Goal: Task Accomplishment & Management: Understand process/instructions

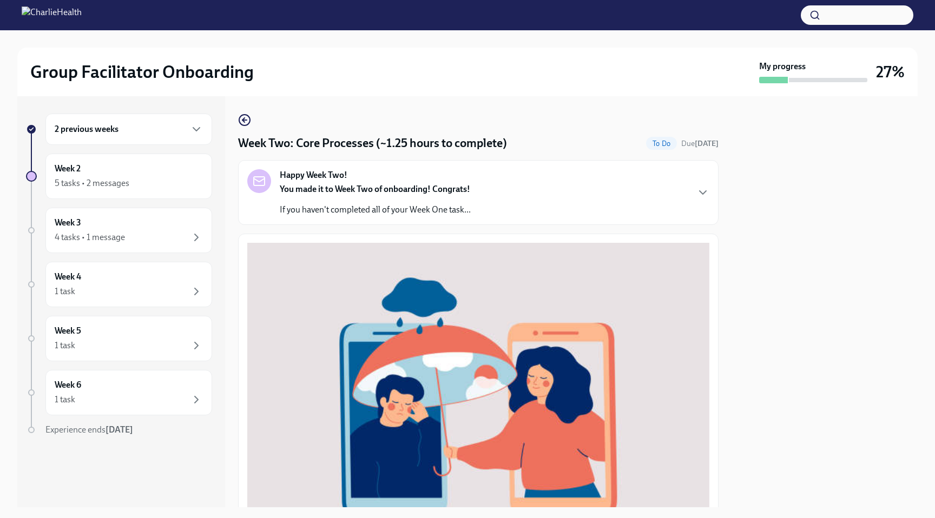
scroll to position [340, 0]
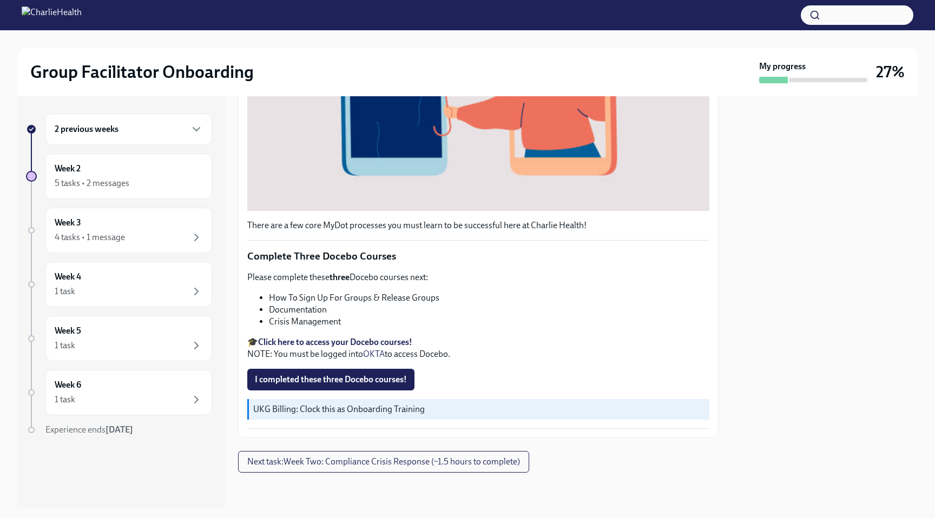
click at [345, 338] on strong "Click here to access your Docebo courses!" at bounding box center [335, 342] width 154 height 10
click at [318, 340] on strong "Click here to access your Docebo courses!" at bounding box center [335, 342] width 154 height 10
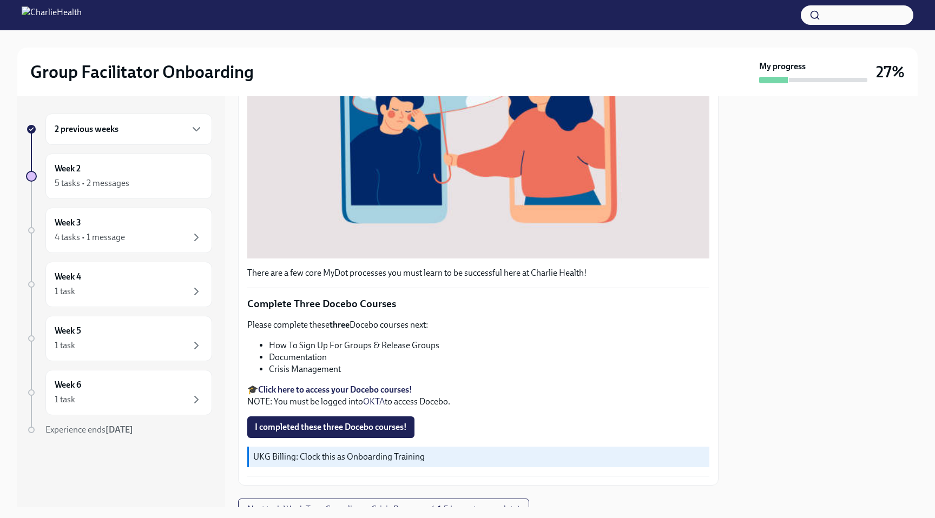
scroll to position [281, 0]
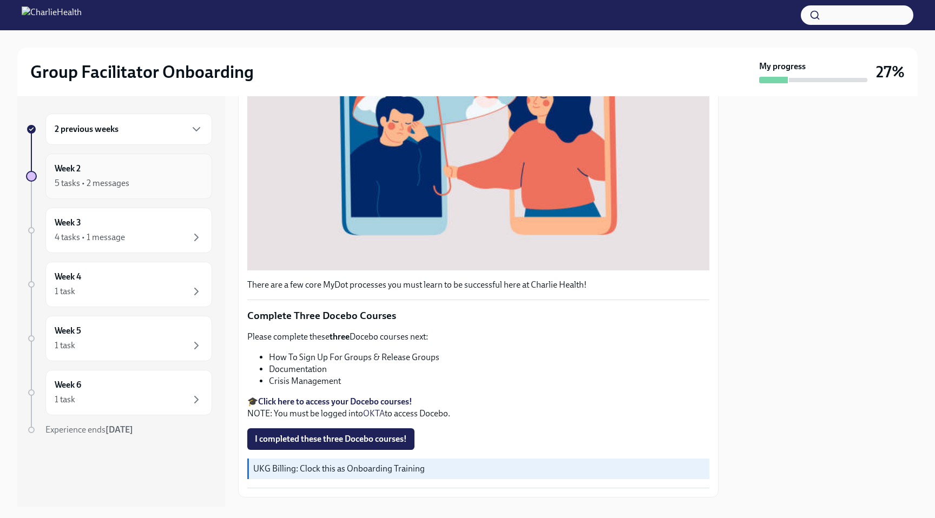
click at [110, 178] on div "5 tasks • 2 messages" at bounding box center [92, 183] width 75 height 12
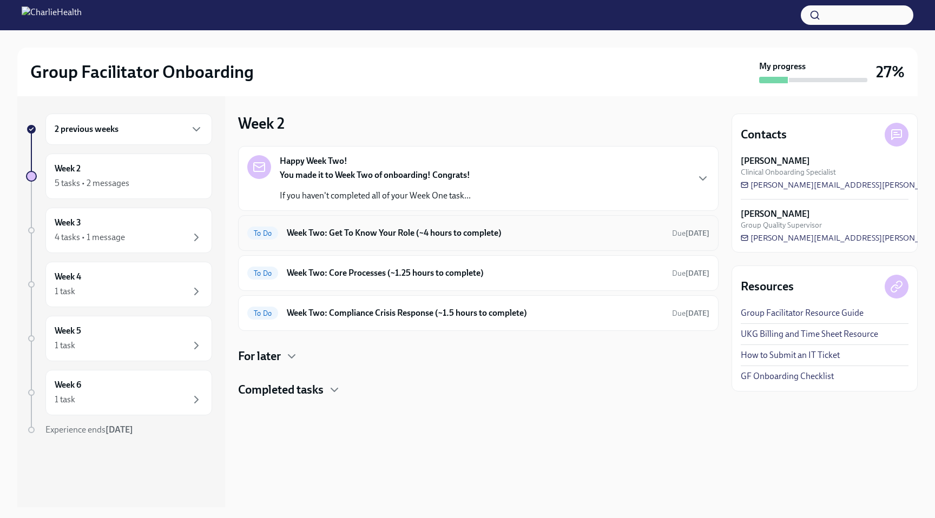
click at [335, 234] on h6 "Week Two: Get To Know Your Role (~4 hours to complete)" at bounding box center [475, 233] width 377 height 12
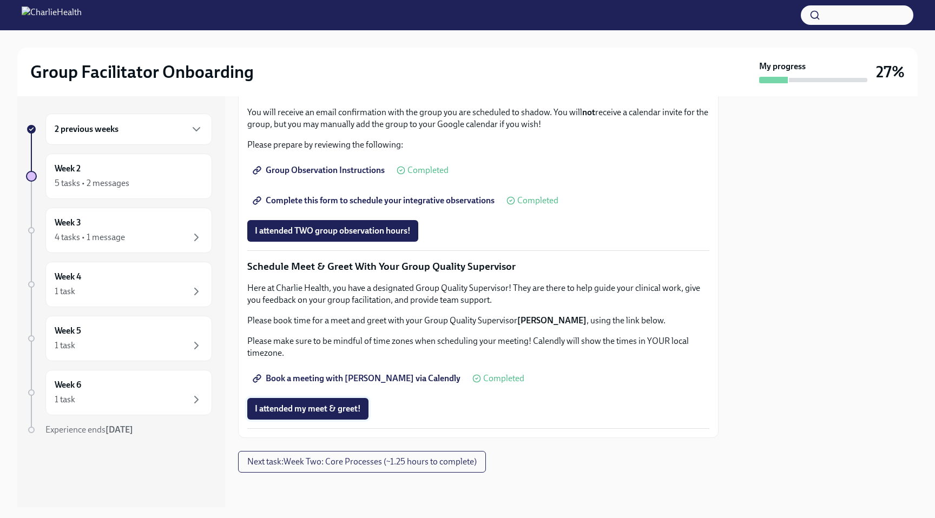
scroll to position [955, 0]
click at [325, 465] on span "Next task : Week Two: Core Processes (~1.25 hours to complete)" at bounding box center [361, 462] width 229 height 11
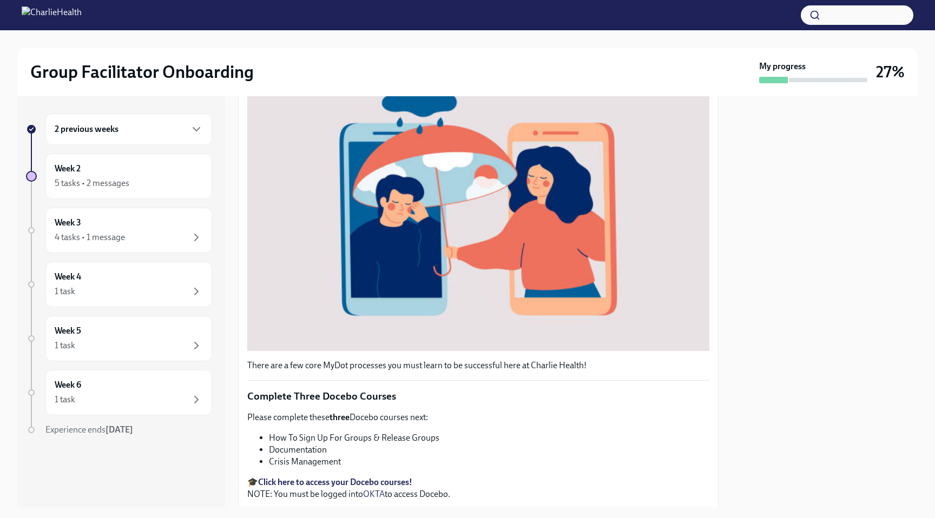
scroll to position [179, 0]
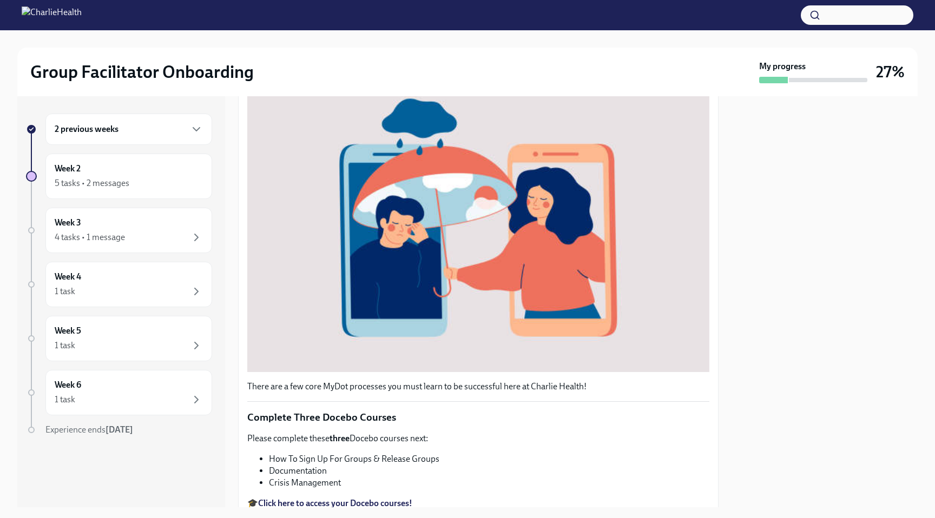
click at [123, 135] on div "2 previous weeks" at bounding box center [129, 129] width 148 height 13
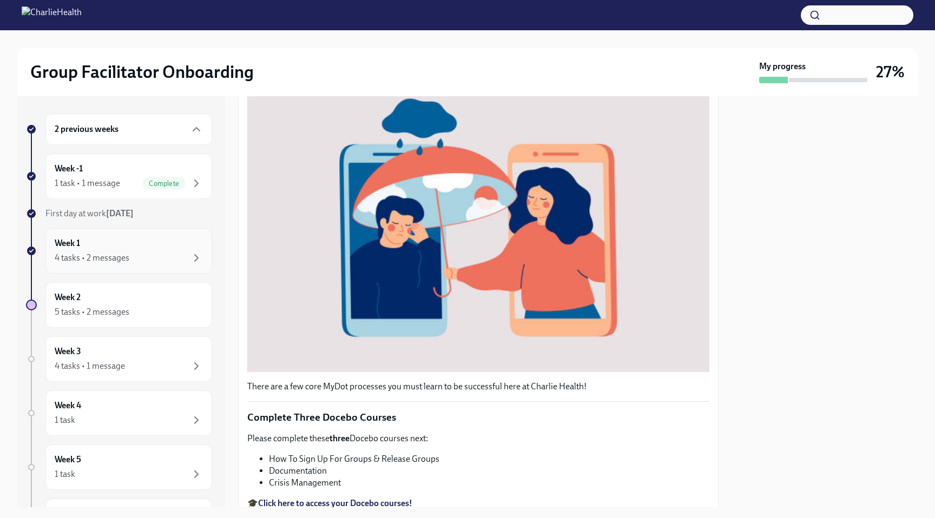
click at [122, 266] on div "Week 1 4 tasks • 2 messages" at bounding box center [128, 250] width 167 height 45
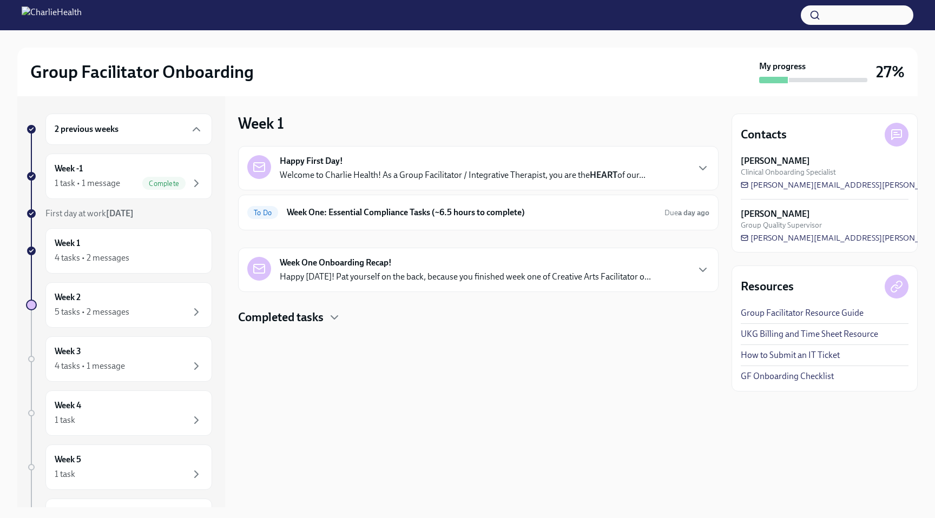
click at [318, 317] on h4 "Completed tasks" at bounding box center [280, 317] width 85 height 16
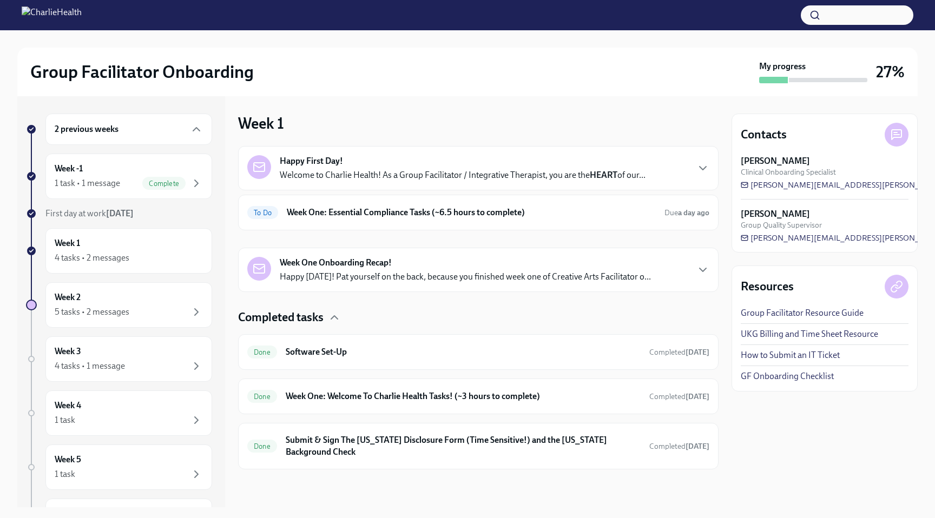
click at [353, 300] on div "Happy First Day! Welcome to Charlie Health! As a Group Facilitator / Integrativ…" at bounding box center [478, 308] width 480 height 324
click at [353, 288] on div "Week One Onboarding Recap! Happy [DATE]! Pat yourself on the back, because you …" at bounding box center [478, 270] width 480 height 44
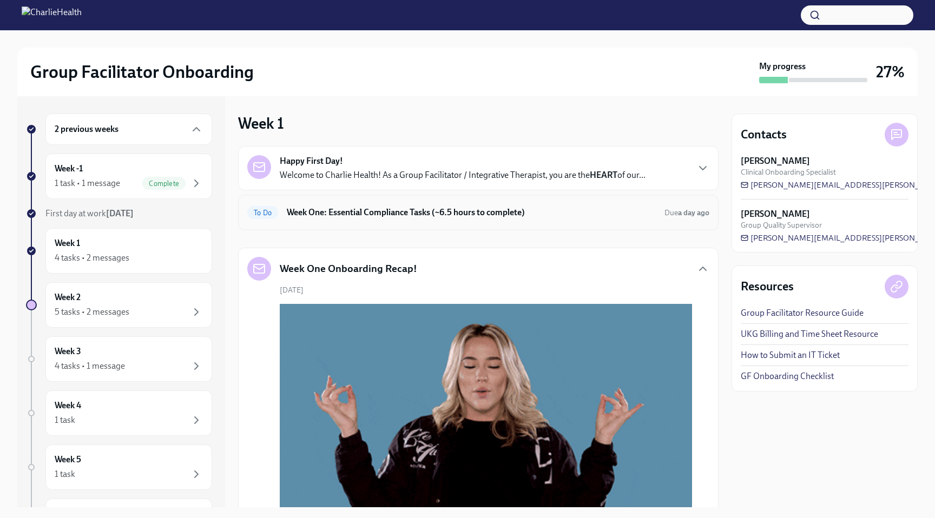
click at [377, 221] on div "To Do Week One: Essential Compliance Tasks (~6.5 hours to complete) Due a day a…" at bounding box center [478, 213] width 480 height 36
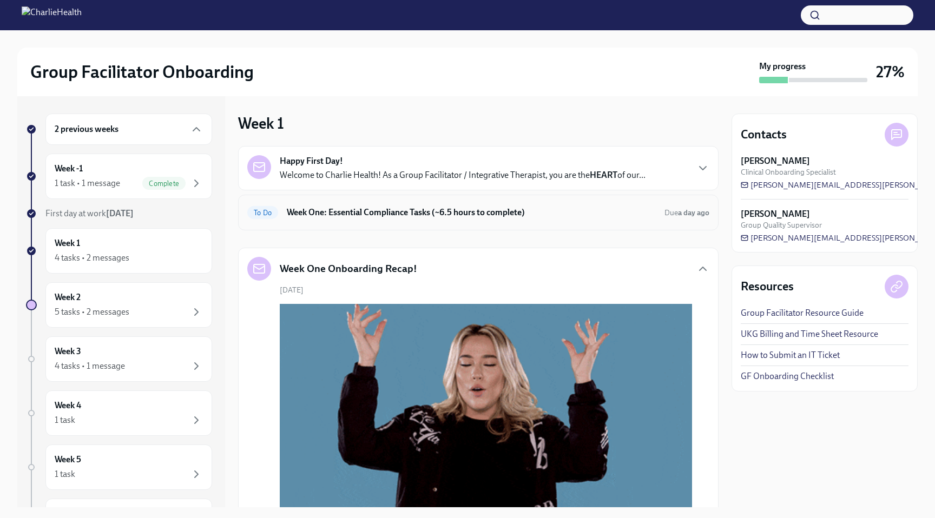
click at [446, 220] on div "To Do Week One: Essential Compliance Tasks (~6.5 hours to complete) Due a day a…" at bounding box center [478, 212] width 462 height 17
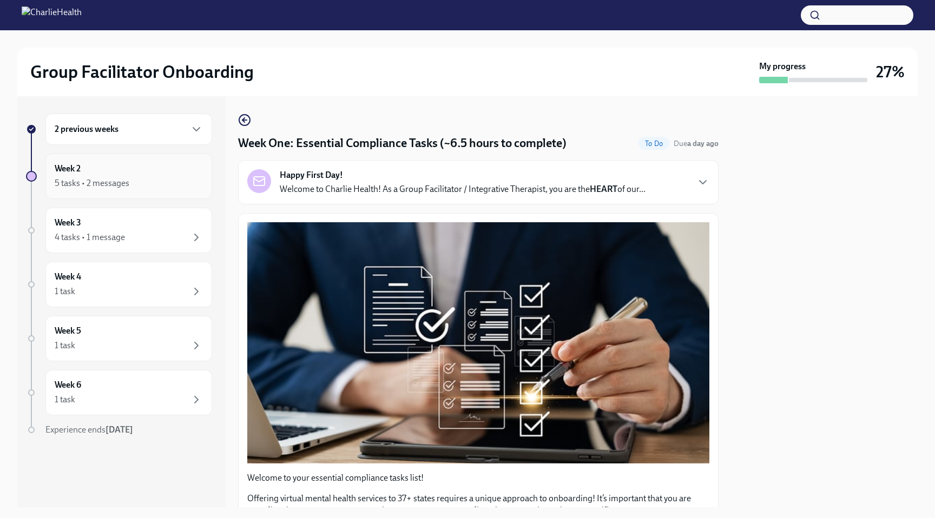
click at [110, 166] on div "Week 2 5 tasks • 2 messages" at bounding box center [129, 176] width 148 height 27
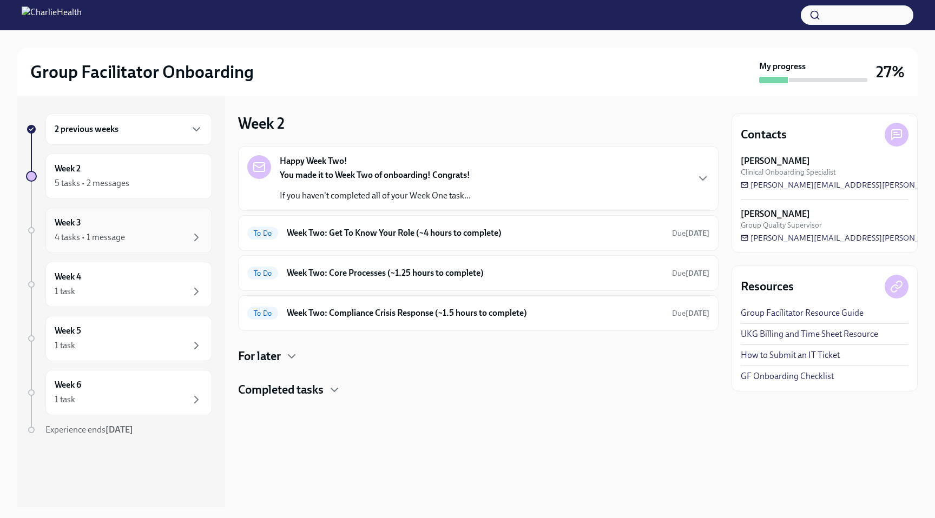
click at [163, 229] on div "Week 3 4 tasks • 1 message" at bounding box center [129, 230] width 148 height 27
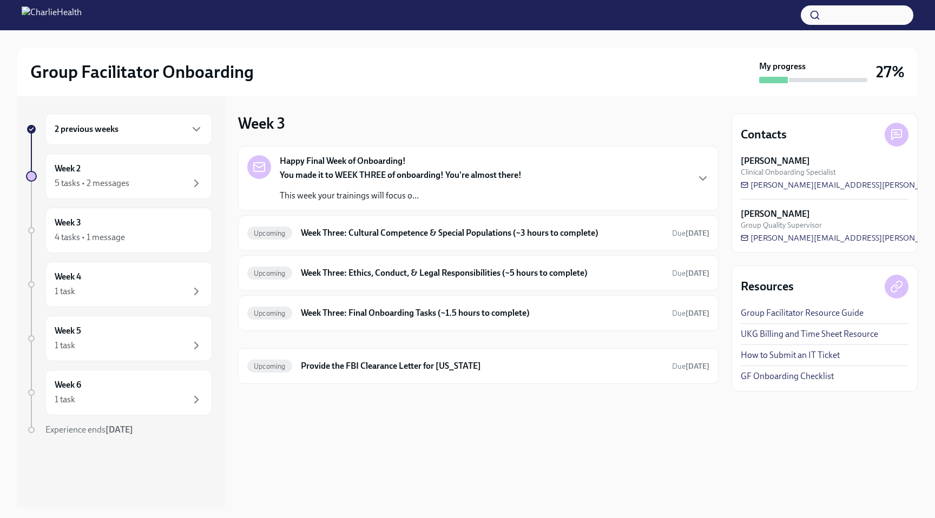
click at [111, 125] on h6 "2 previous weeks" at bounding box center [87, 129] width 64 height 12
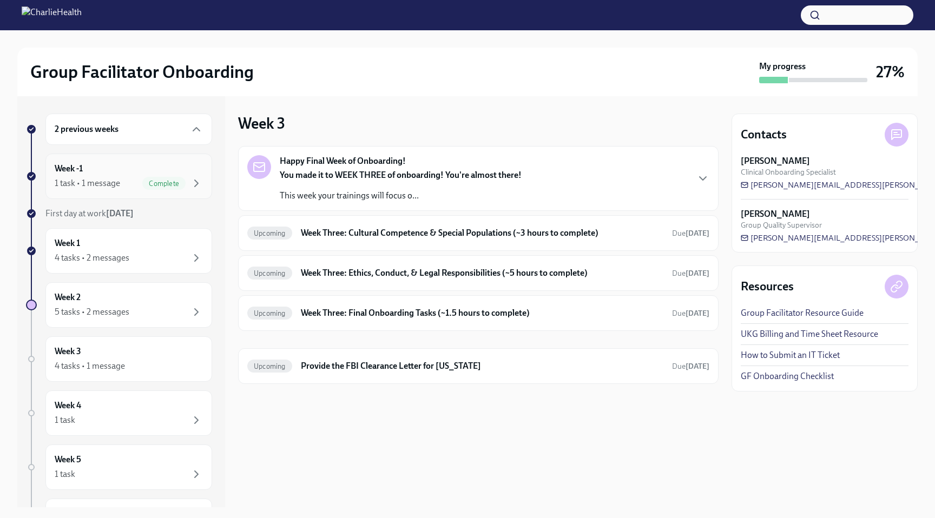
click at [120, 177] on div "1 task • 1 message Complete" at bounding box center [129, 183] width 148 height 13
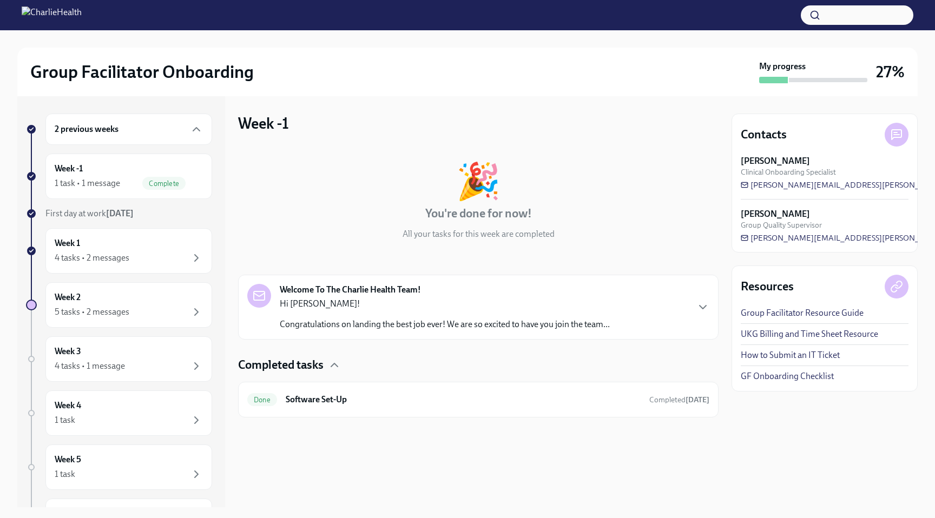
click at [153, 126] on div "2 previous weeks" at bounding box center [129, 129] width 148 height 13
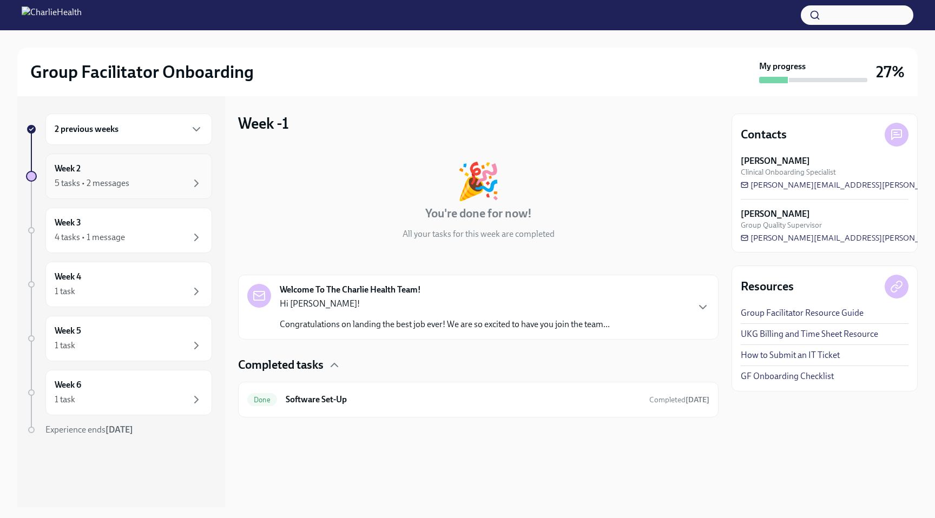
click at [132, 187] on div "5 tasks • 2 messages" at bounding box center [129, 183] width 148 height 13
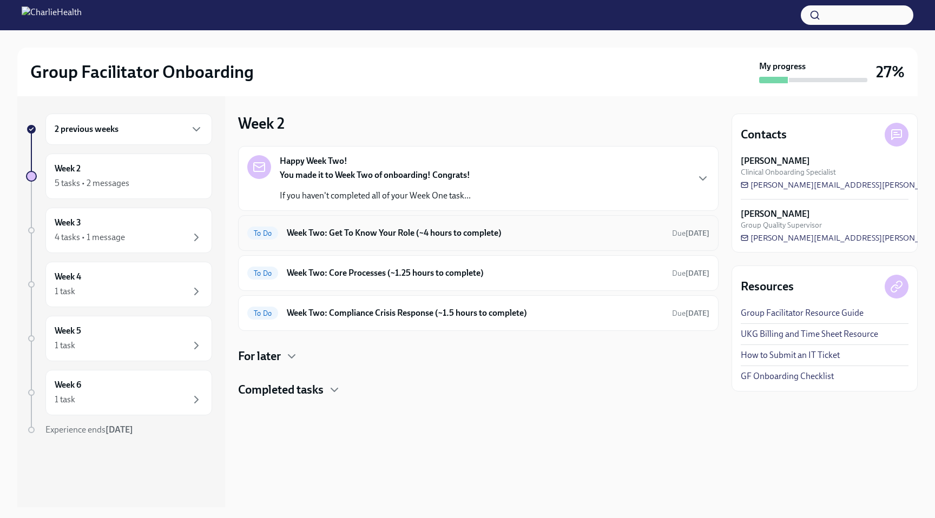
click at [430, 241] on div "To Do Week Two: Get To Know Your Role (~4 hours to complete) Due [DATE]" at bounding box center [478, 233] width 462 height 17
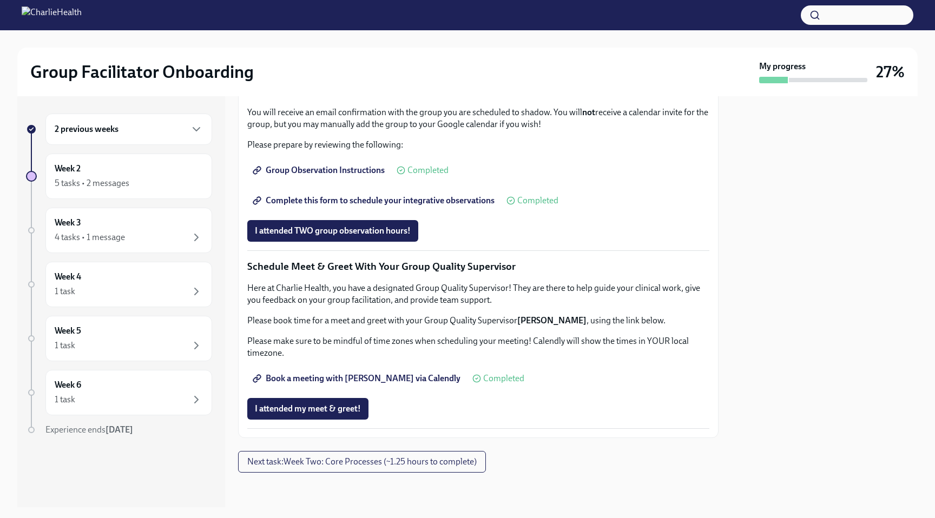
scroll to position [955, 0]
click at [421, 465] on span "Next task : Week Two: Core Processes (~1.25 hours to complete)" at bounding box center [361, 462] width 229 height 11
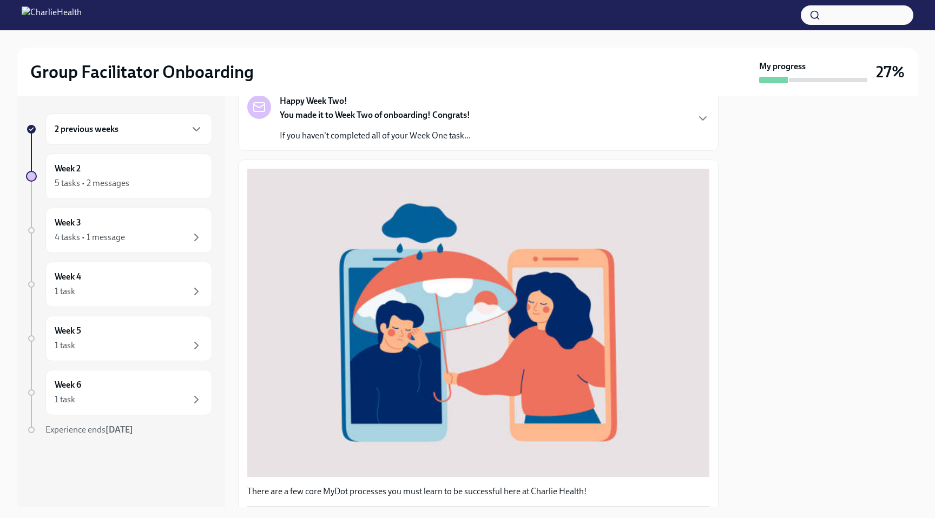
scroll to position [340, 0]
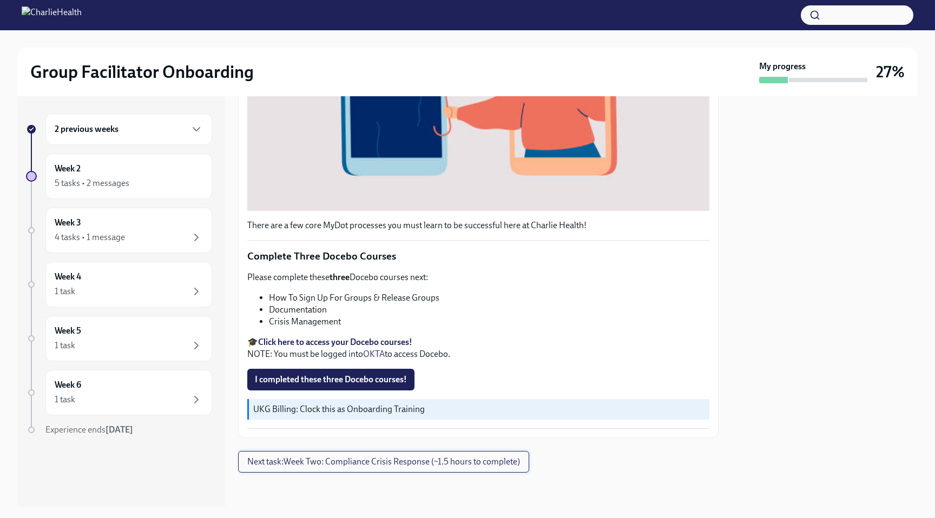
click at [324, 460] on span "Next task : Week Two: Compliance Crisis Response (~1.5 hours to complete)" at bounding box center [383, 462] width 273 height 11
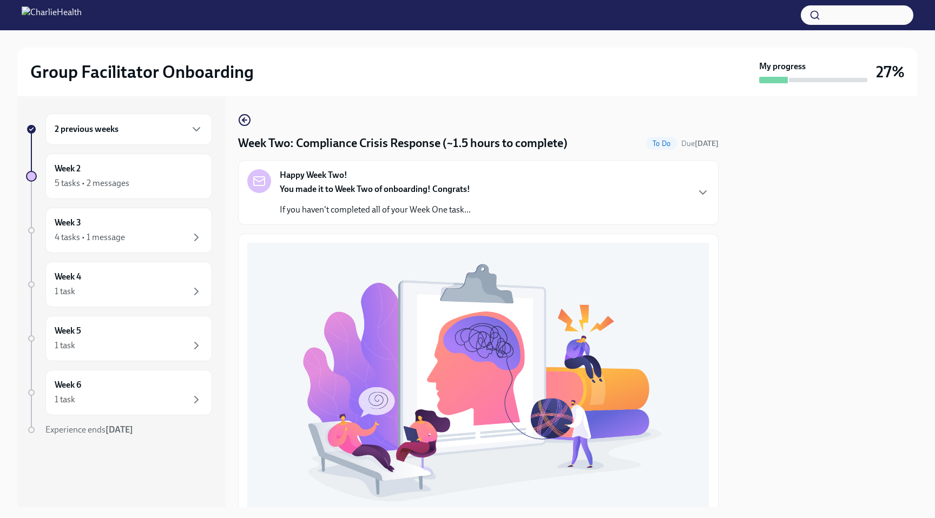
click at [327, 184] on strong "You made it to Week Two of onboarding! Congrats!" at bounding box center [375, 189] width 190 height 10
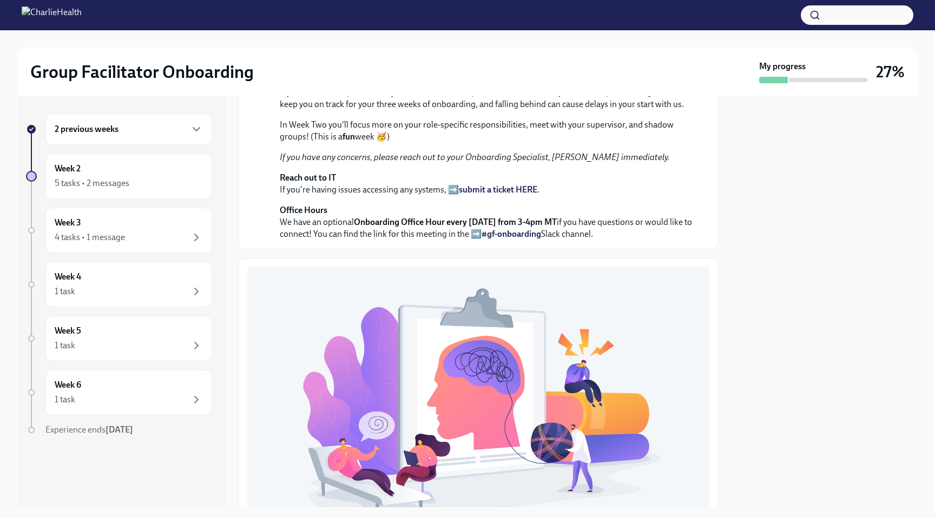
scroll to position [184, 0]
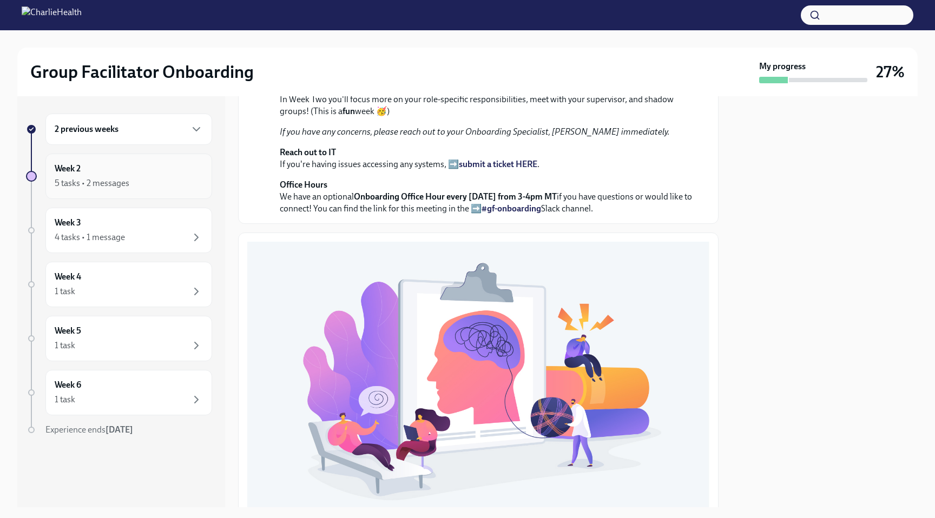
click at [109, 167] on div "Week 2 5 tasks • 2 messages" at bounding box center [129, 176] width 148 height 27
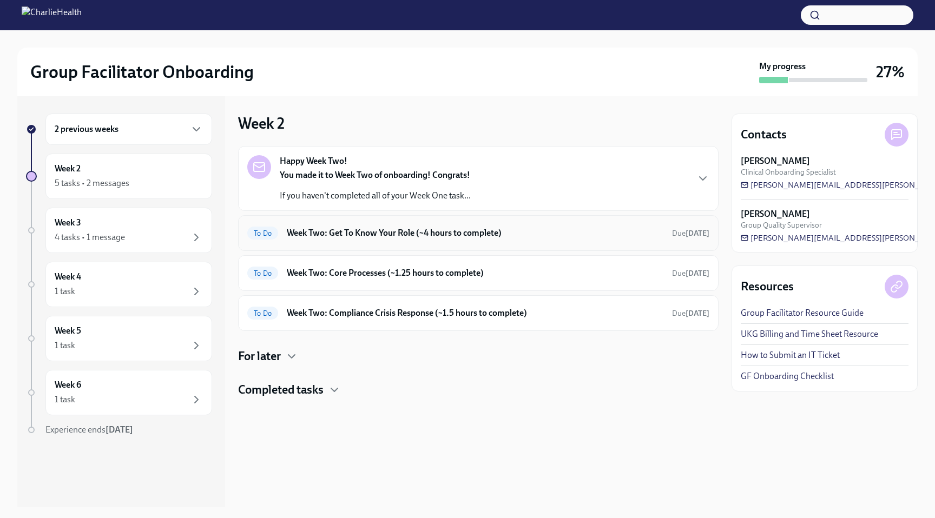
click at [341, 236] on h6 "Week Two: Get To Know Your Role (~4 hours to complete)" at bounding box center [475, 233] width 377 height 12
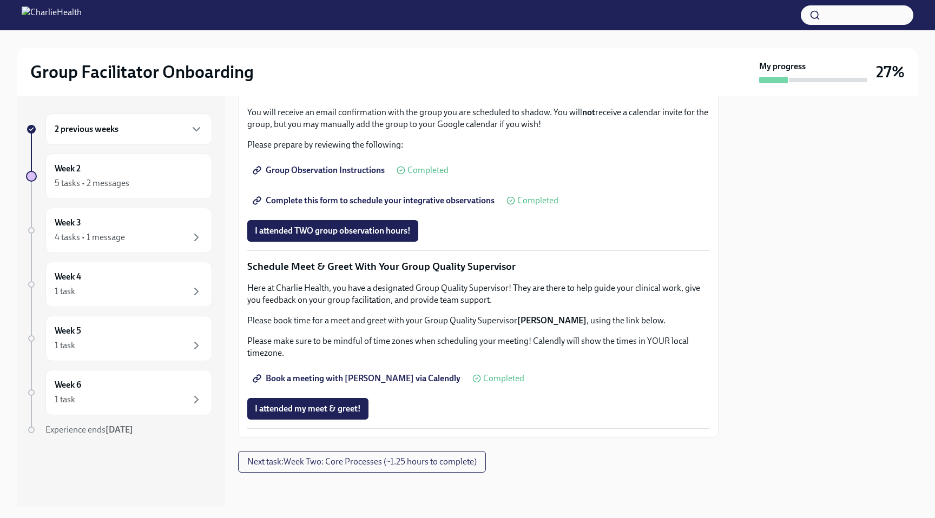
scroll to position [955, 0]
click at [382, 464] on span "Next task : Week Two: Core Processes (~1.25 hours to complete)" at bounding box center [361, 462] width 229 height 11
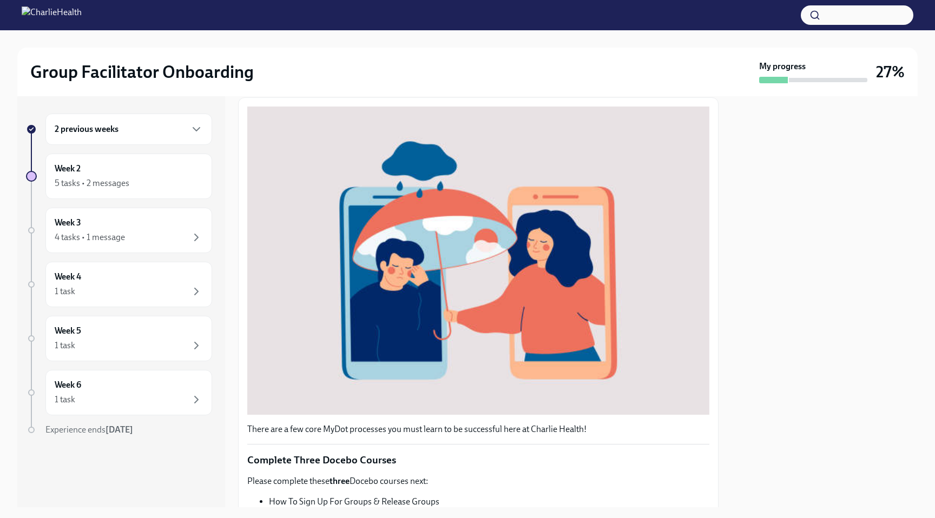
scroll to position [340, 0]
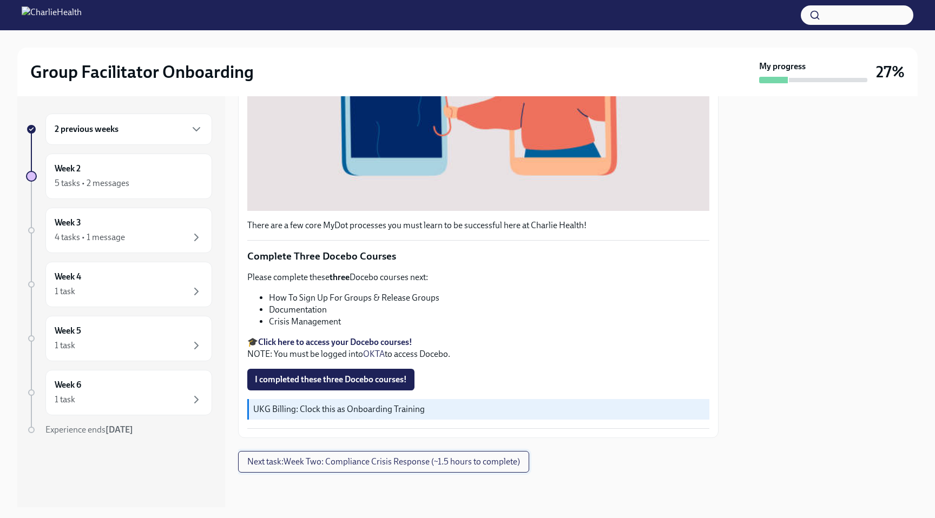
click at [356, 461] on span "Next task : Week Two: Compliance Crisis Response (~1.5 hours to complete)" at bounding box center [383, 462] width 273 height 11
